Goal: Book appointment/travel/reservation

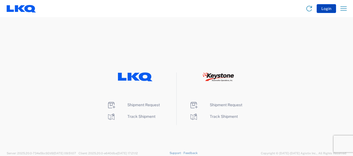
click at [326, 8] on button "Login" at bounding box center [325, 8] width 19 height 9
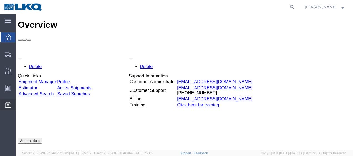
click at [0, 0] on span "Location Appointment" at bounding box center [0, 0] width 0 height 0
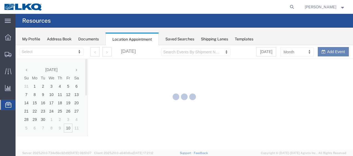
select select "28712"
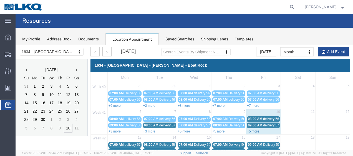
click at [249, 130] on link "+5 more" at bounding box center [253, 132] width 12 height 4
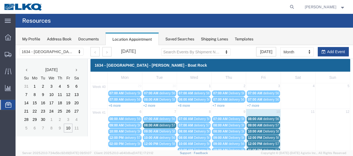
click at [269, 124] on span "delivery 57039318" at bounding box center [276, 126] width 27 height 4
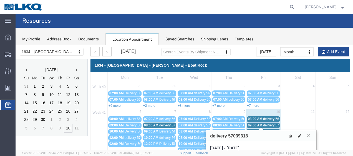
click at [299, 135] on icon at bounding box center [298, 136] width 3 height 4
select select "1"
select select
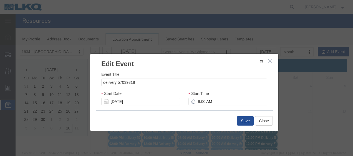
select select
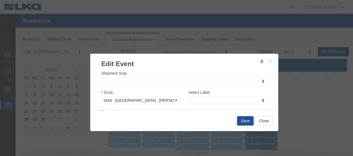
scroll to position [83, 0]
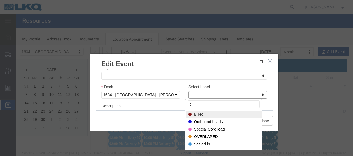
type input "de"
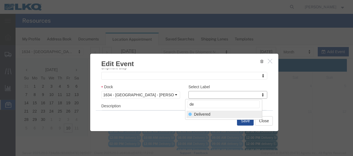
select select "40"
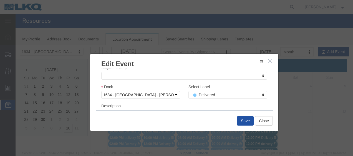
click at [245, 120] on button "Save" at bounding box center [245, 120] width 17 height 9
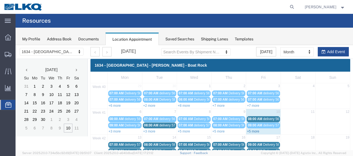
click at [250, 130] on link "+5 more" at bounding box center [253, 132] width 12 height 4
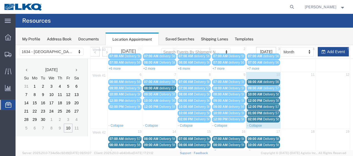
scroll to position [55, 0]
